Goal: Check status: Check status

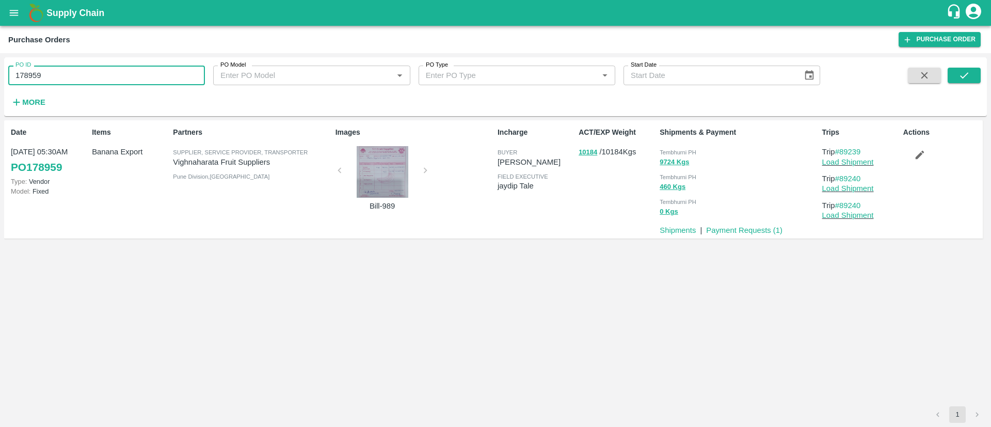
click at [55, 68] on input "178959" at bounding box center [106, 76] width 197 height 20
paste input "text"
click at [55, 68] on input "178480" at bounding box center [106, 76] width 197 height 20
type input "178480"
click at [955, 72] on button "submit" at bounding box center [964, 75] width 33 height 15
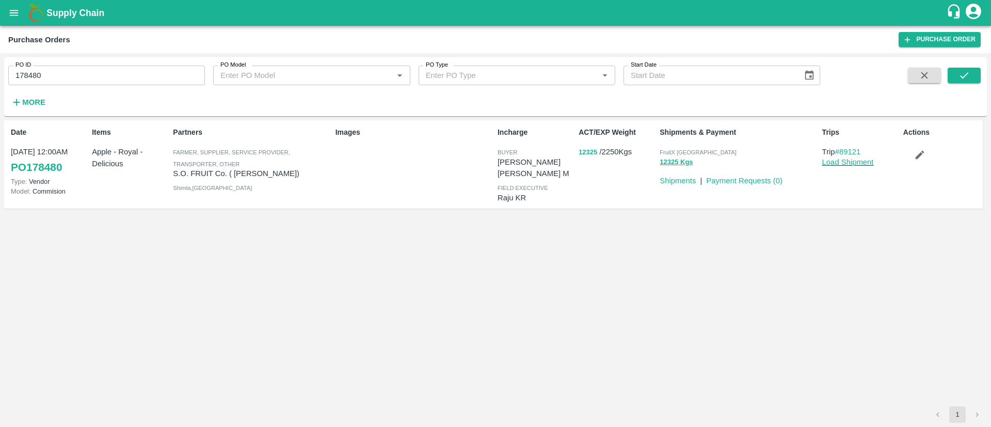
click at [589, 152] on button "12325" at bounding box center [588, 153] width 19 height 12
click at [73, 72] on input "178480" at bounding box center [106, 76] width 197 height 20
click at [585, 153] on button "12325" at bounding box center [588, 153] width 19 height 12
click at [585, 149] on button "12325" at bounding box center [588, 153] width 19 height 12
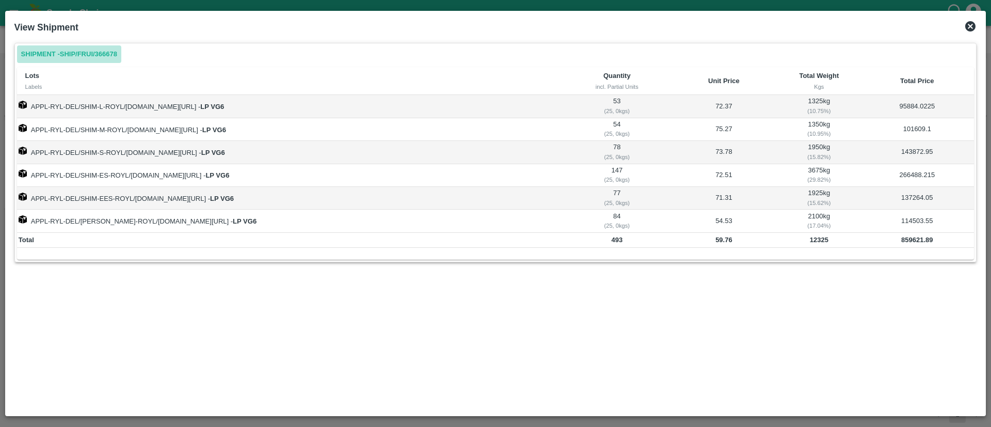
click at [112, 54] on link "Shipment - SHIP/FRUI/366678" at bounding box center [69, 54] width 104 height 18
